Goal: Information Seeking & Learning: Learn about a topic

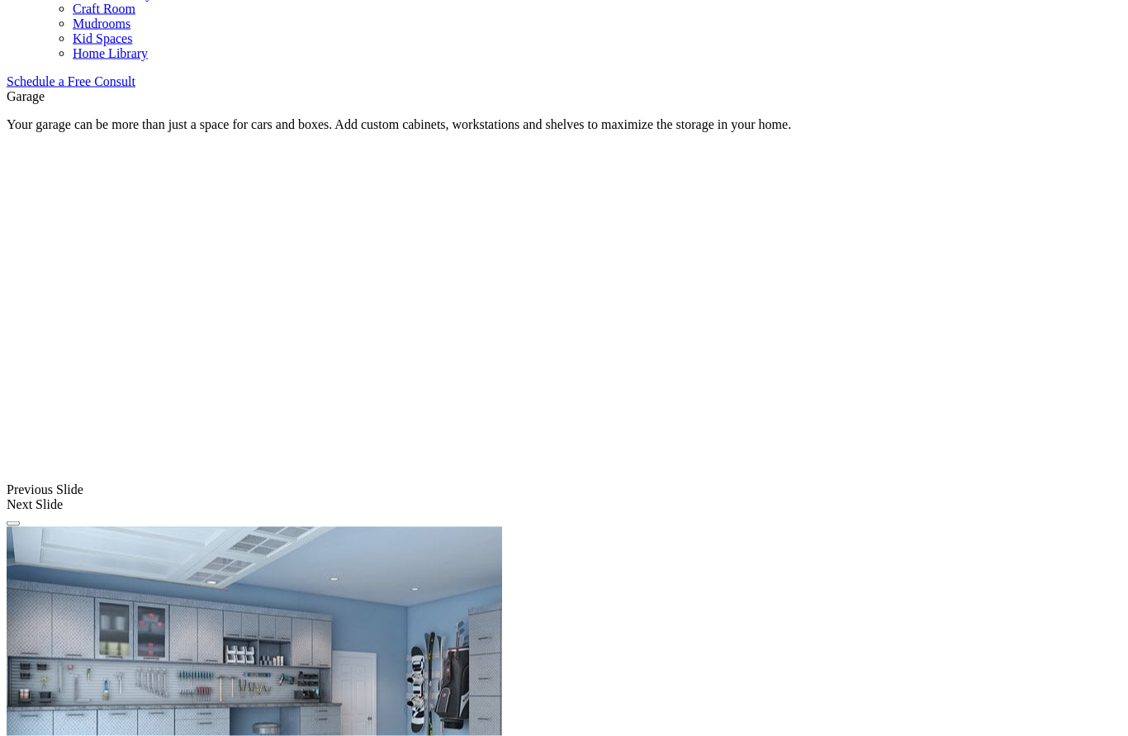
scroll to position [1036, 0]
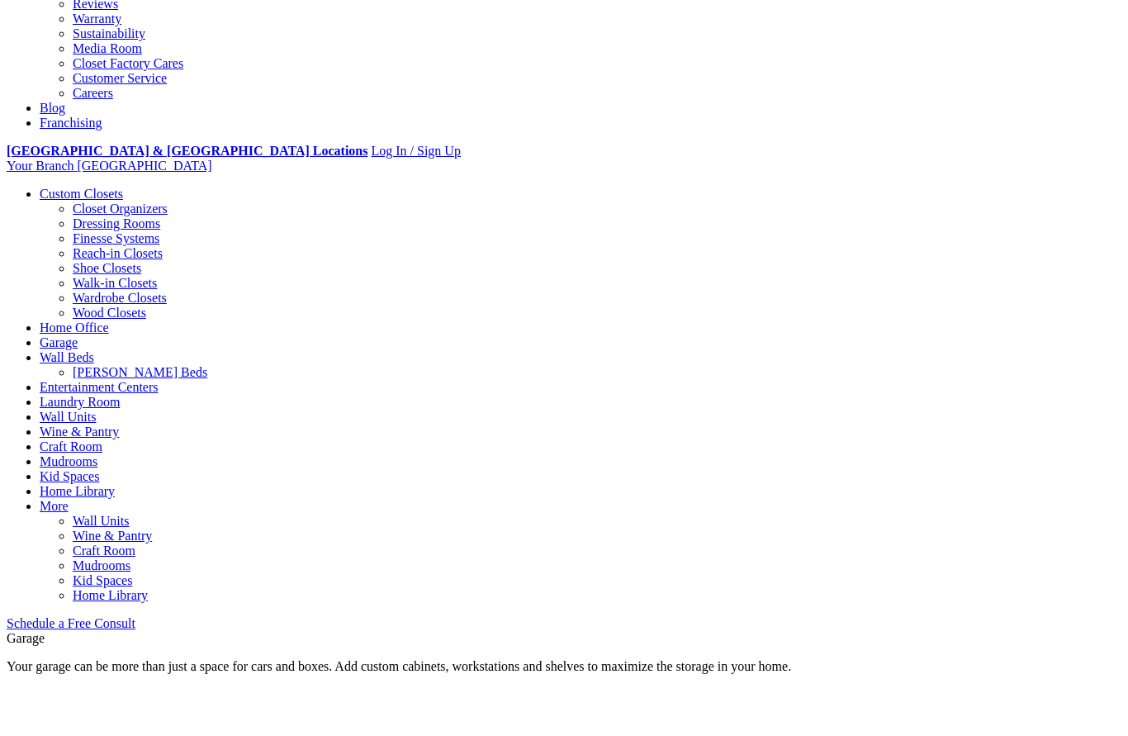
scroll to position [415, 0]
